Goal: Task Accomplishment & Management: Use online tool/utility

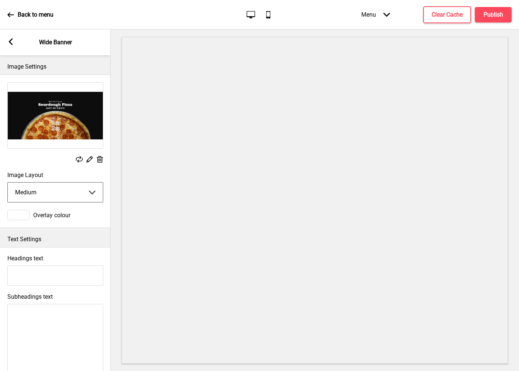
click at [74, 194] on select "Small Medium Large" at bounding box center [55, 192] width 95 height 20
click at [8, 182] on select "Small Medium Large" at bounding box center [55, 192] width 95 height 20
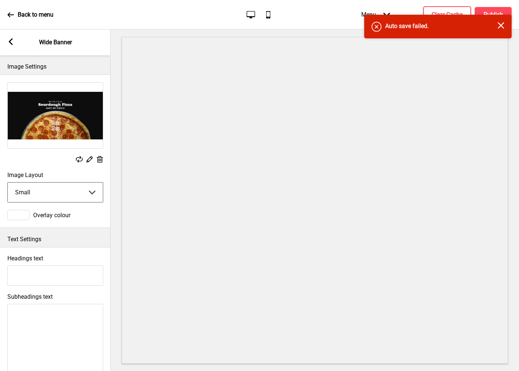
click at [78, 192] on select "Small Medium Large" at bounding box center [55, 192] width 95 height 20
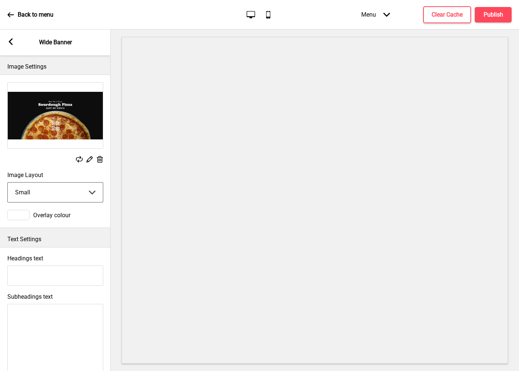
select select "medium"
click at [8, 182] on select "Small Medium Large" at bounding box center [55, 192] width 95 height 20
click at [13, 42] on rect at bounding box center [10, 41] width 7 height 7
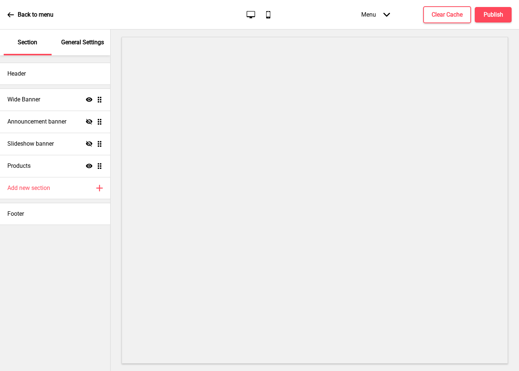
click at [11, 43] on div "Section" at bounding box center [28, 42] width 48 height 26
click at [11, 14] on icon at bounding box center [10, 14] width 6 height 5
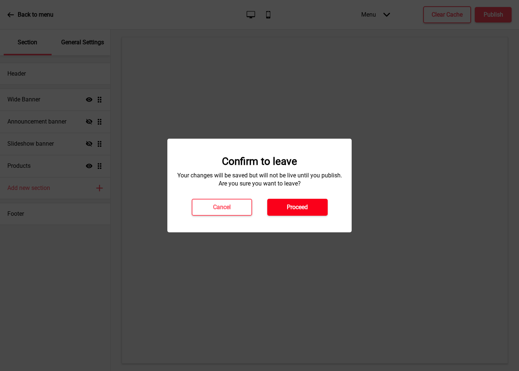
click at [280, 207] on button "Proceed" at bounding box center [297, 207] width 60 height 17
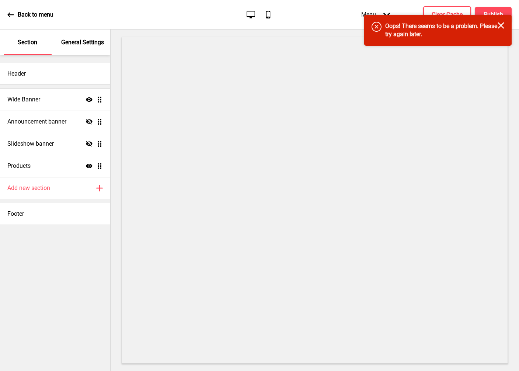
click at [497, 22] on h4 "Oops! There seems to be a problem. Please try again later." at bounding box center [441, 30] width 112 height 16
